Goal: Use online tool/utility: Use online tool/utility

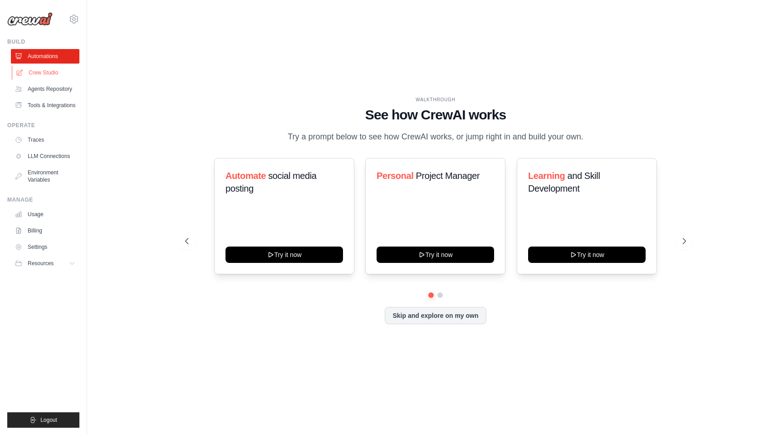
click at [43, 73] on link "Crew Studio" at bounding box center [46, 72] width 69 height 15
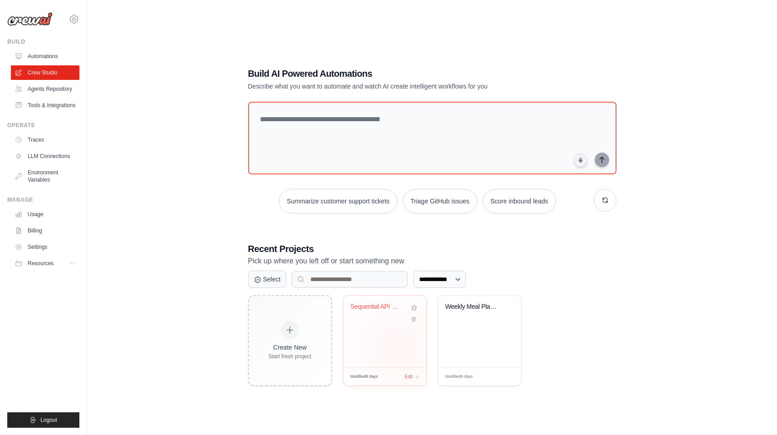
click at [399, 347] on div "Sequential API Workflow Automation" at bounding box center [384, 331] width 83 height 72
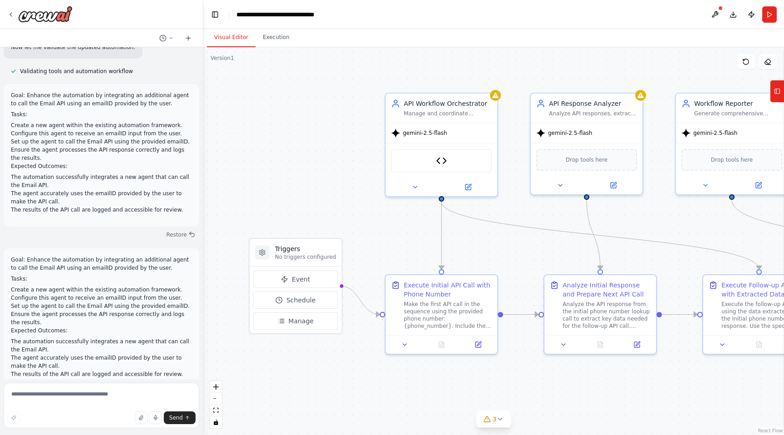
scroll to position [2020, 0]
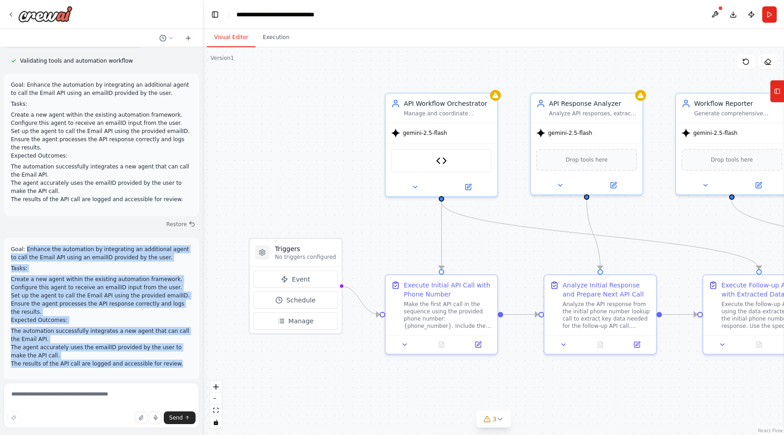
drag, startPoint x: 27, startPoint y: 240, endPoint x: 176, endPoint y: 354, distance: 187.7
click at [176, 354] on div "Goal: Enhance the automation by integrating an additional agent to call the Ema…" at bounding box center [101, 306] width 181 height 122
copy div "Enhance the automation by integrating an additional agent to call the Email API…"
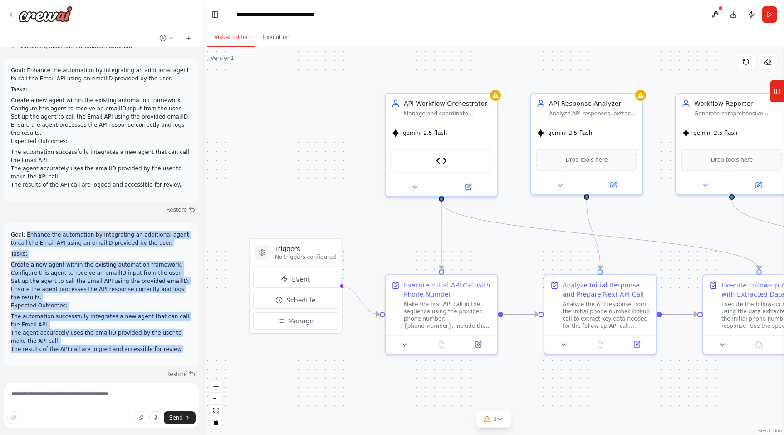
scroll to position [2032, 0]
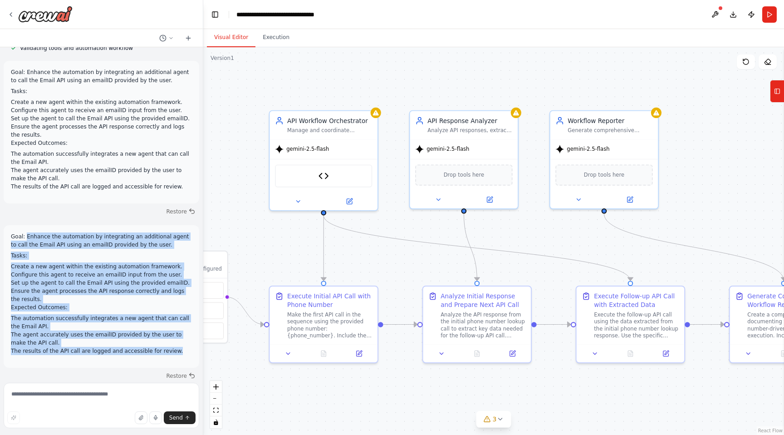
drag, startPoint x: 304, startPoint y: 201, endPoint x: 193, endPoint y: 215, distance: 112.4
click at [193, 215] on div "Imagine a Crew AI flow where tools are used to sequentially call APIs. Dependin…" at bounding box center [392, 217] width 784 height 435
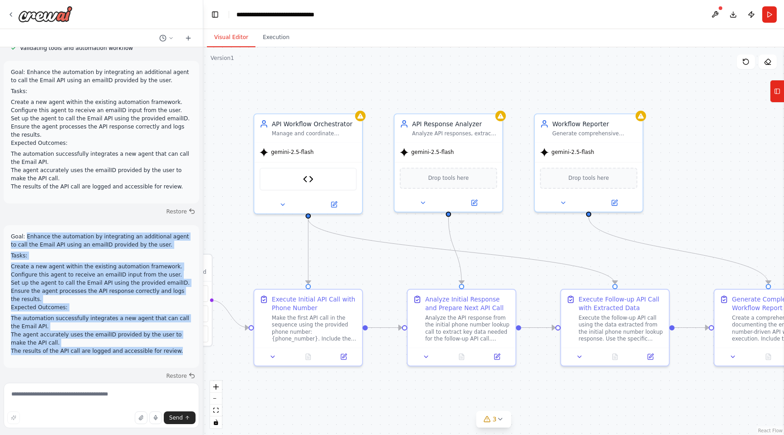
drag, startPoint x: 284, startPoint y: 248, endPoint x: 268, endPoint y: 251, distance: 16.2
click at [268, 251] on div ".deletable-edge-delete-btn { width: 20px; height: 20px; border: 0px solid #ffff…" at bounding box center [493, 240] width 581 height 387
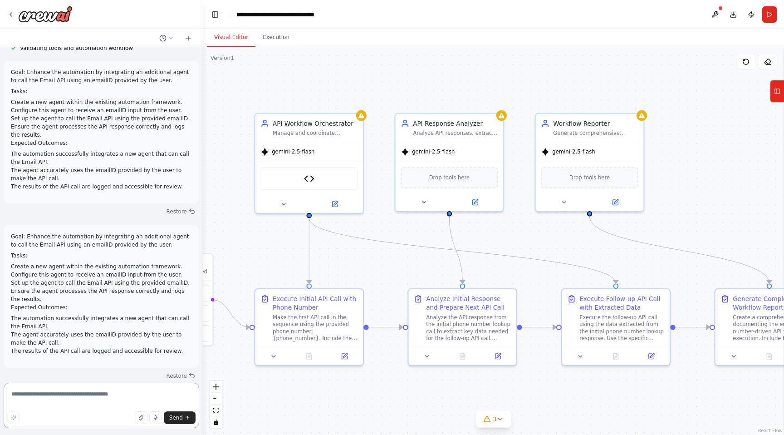
click at [70, 386] on textarea at bounding box center [102, 404] width 196 height 45
paste textarea "**********"
type textarea "**********"
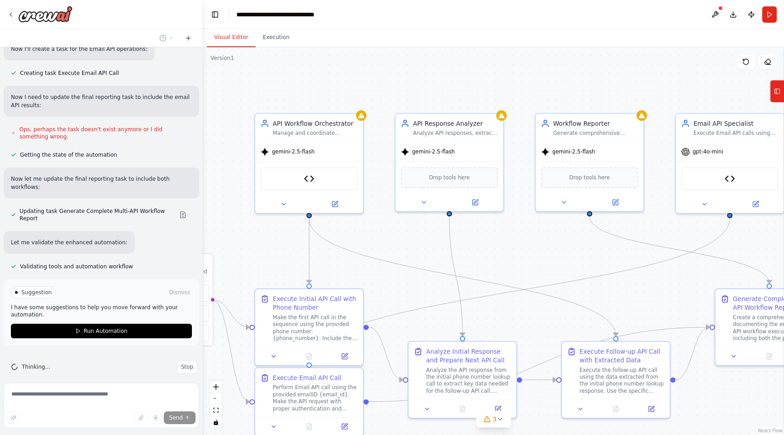
scroll to position [2604, 0]
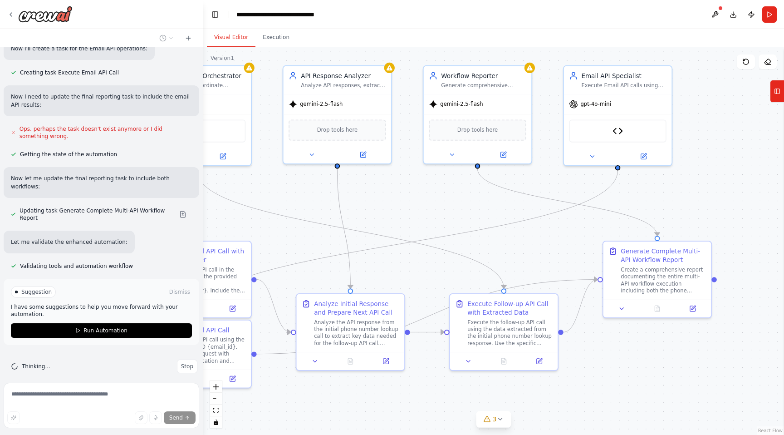
drag, startPoint x: 368, startPoint y: 269, endPoint x: 261, endPoint y: 223, distance: 116.4
click at [260, 222] on div ".deletable-edge-delete-btn { width: 20px; height: 20px; border: 0px solid #ffff…" at bounding box center [493, 240] width 581 height 387
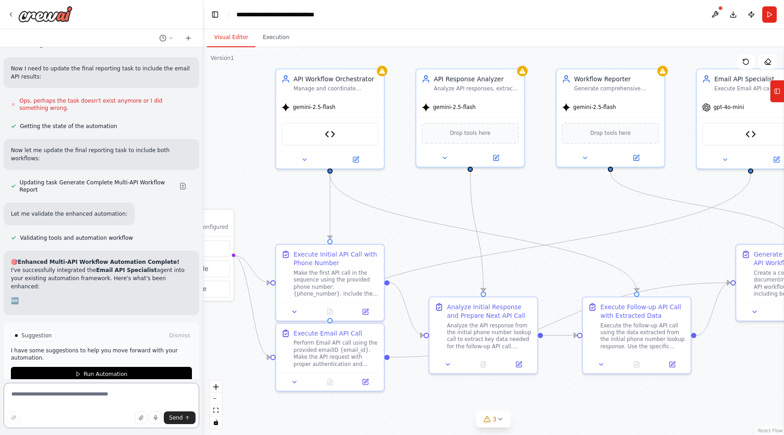
drag, startPoint x: 375, startPoint y: 203, endPoint x: 515, endPoint y: 204, distance: 140.2
click at [515, 204] on div ".deletable-edge-delete-btn { width: 20px; height: 20px; border: 0px solid #ffff…" at bounding box center [493, 240] width 581 height 387
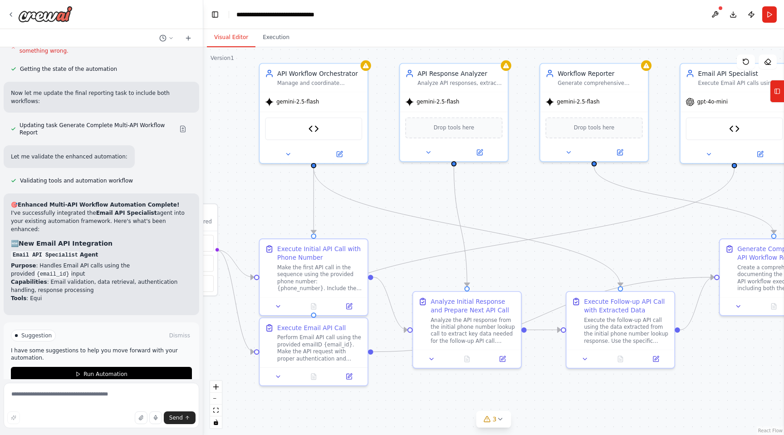
drag, startPoint x: 409, startPoint y: 242, endPoint x: 384, endPoint y: 237, distance: 25.4
click at [383, 238] on div ".deletable-edge-delete-btn { width: 20px; height: 20px; border: 0px solid #ffff…" at bounding box center [493, 240] width 581 height 387
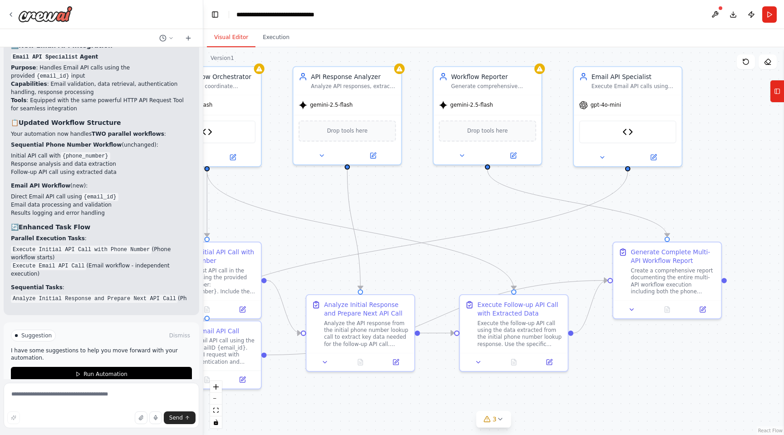
drag, startPoint x: 382, startPoint y: 237, endPoint x: 276, endPoint y: 241, distance: 106.7
click at [275, 241] on div ".deletable-edge-delete-btn { width: 20px; height: 20px; border: 0px solid #ffff…" at bounding box center [493, 240] width 581 height 387
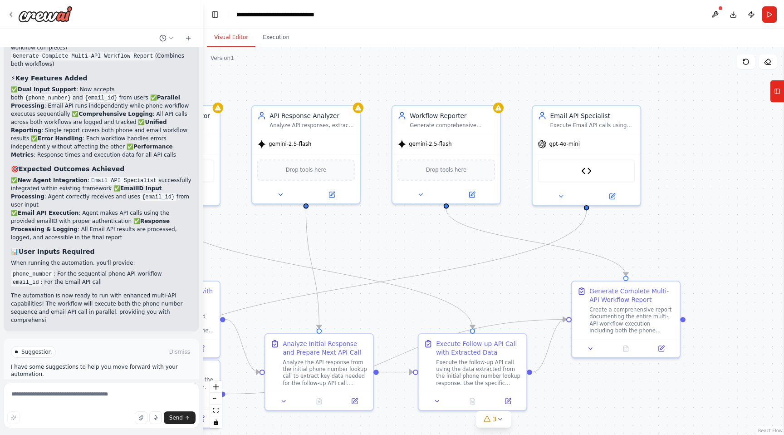
scroll to position [3170, 0]
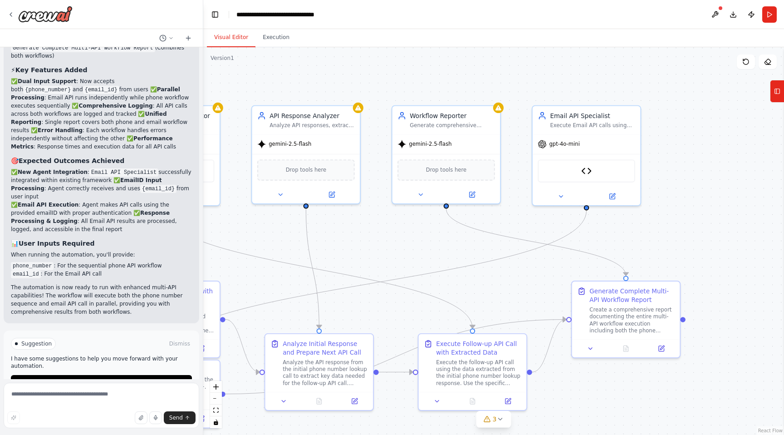
drag, startPoint x: 407, startPoint y: 221, endPoint x: 366, endPoint y: 261, distance: 57.1
click at [365, 261] on div ".deletable-edge-delete-btn { width: 20px; height: 20px; border: 0px solid #ffff…" at bounding box center [493, 240] width 581 height 387
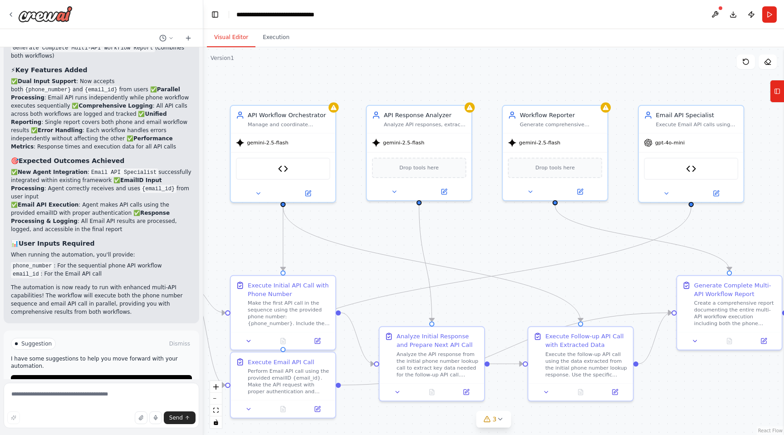
drag, startPoint x: 343, startPoint y: 231, endPoint x: 452, endPoint y: 229, distance: 108.9
click at [452, 229] on div ".deletable-edge-delete-btn { width: 20px; height: 20px; border: 0px solid #ffff…" at bounding box center [493, 240] width 581 height 387
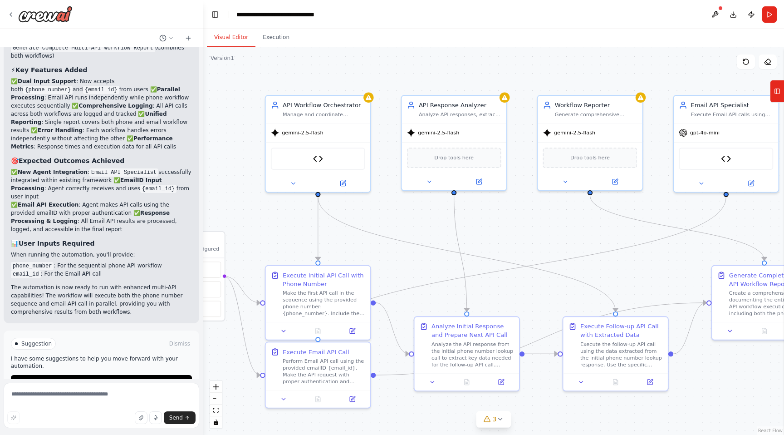
drag, startPoint x: 408, startPoint y: 247, endPoint x: 443, endPoint y: 236, distance: 36.5
click at [443, 236] on div ".deletable-edge-delete-btn { width: 20px; height: 20px; border: 0px solid #ffff…" at bounding box center [493, 240] width 581 height 387
click at [107, 355] on p "I have some suggestions to help you move forward with your automation." at bounding box center [101, 362] width 181 height 15
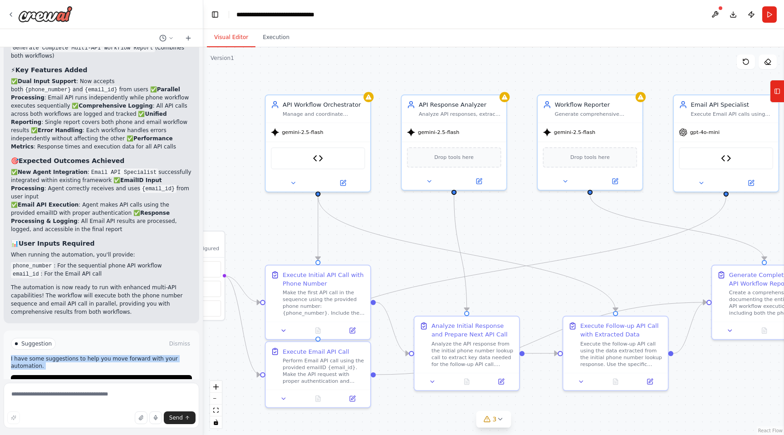
click at [107, 355] on p "I have some suggestions to help you move forward with your automation." at bounding box center [101, 362] width 181 height 15
click at [109, 378] on span "Run Automation" at bounding box center [105, 381] width 44 height 7
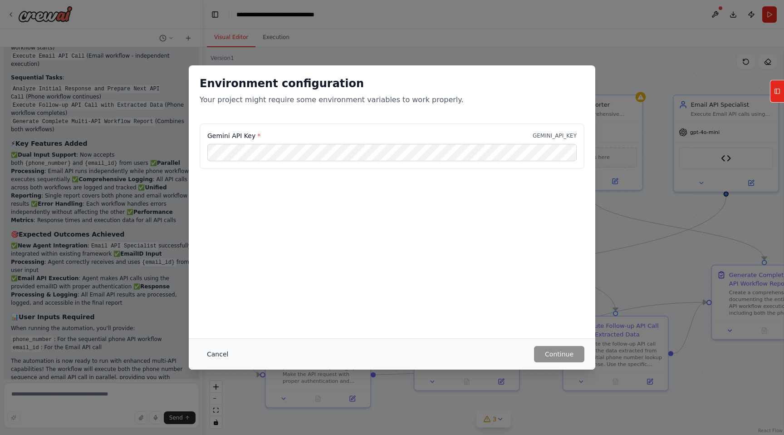
click at [211, 354] on button "Cancel" at bounding box center [218, 354] width 36 height 16
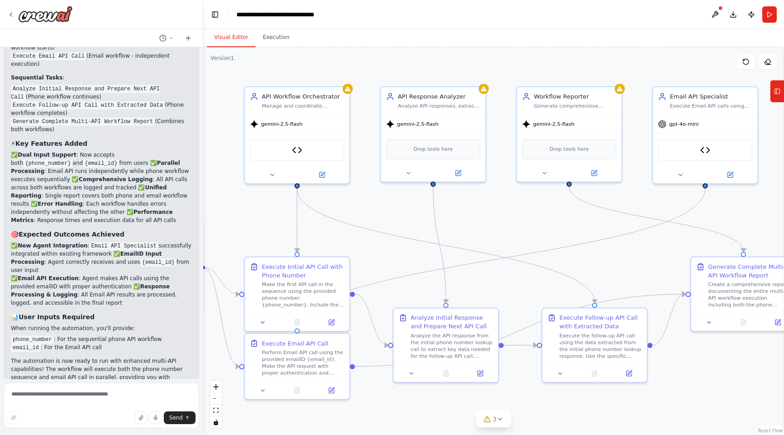
drag, startPoint x: 357, startPoint y: 253, endPoint x: 335, endPoint y: 245, distance: 23.0
click at [335, 245] on div ".deletable-edge-delete-btn { width: 20px; height: 20px; border: 0px solid #ffff…" at bounding box center [493, 240] width 581 height 387
click at [731, 15] on button "Download" at bounding box center [733, 14] width 15 height 16
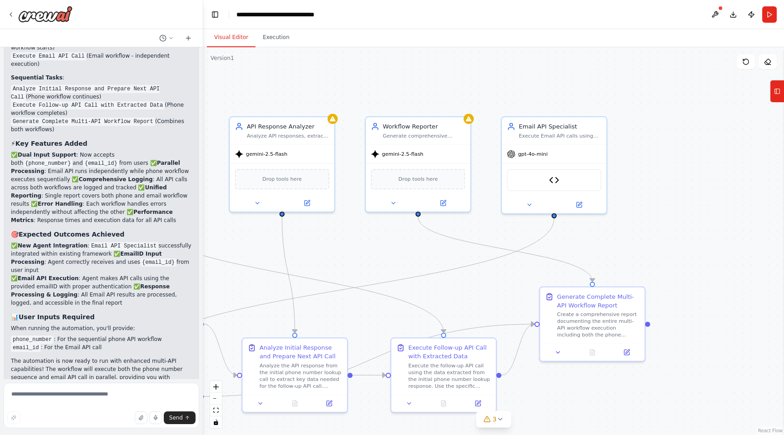
drag, startPoint x: 542, startPoint y: 225, endPoint x: 392, endPoint y: 255, distance: 152.8
click at [392, 255] on div ".deletable-edge-delete-btn { width: 20px; height: 20px; border: 0px solid #ffff…" at bounding box center [493, 240] width 581 height 387
click at [447, 83] on div ".deletable-edge-delete-btn { width: 20px; height: 20px; border: 0px solid #ffff…" at bounding box center [493, 240] width 581 height 387
